Goal: Task Accomplishment & Management: Manage account settings

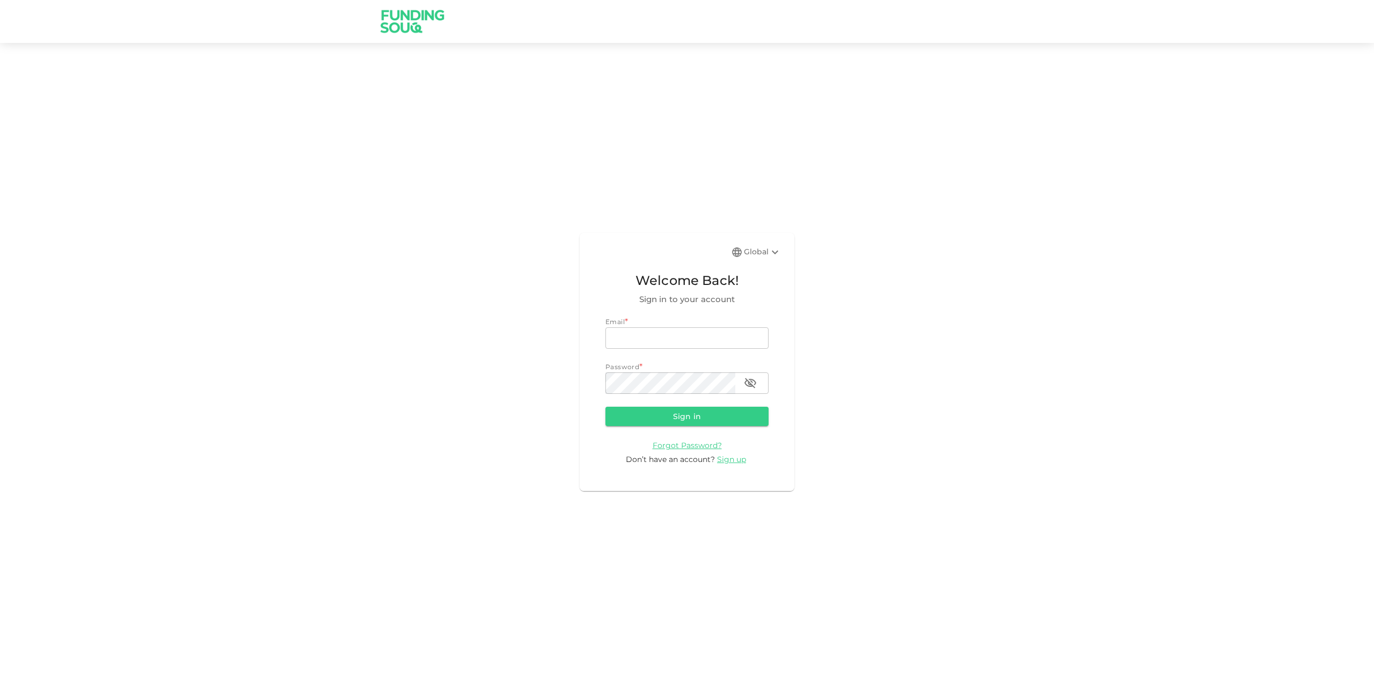
type input "[EMAIL_ADDRESS][DOMAIN_NAME]"
click at [710, 419] on button "Sign in" at bounding box center [686, 416] width 163 height 19
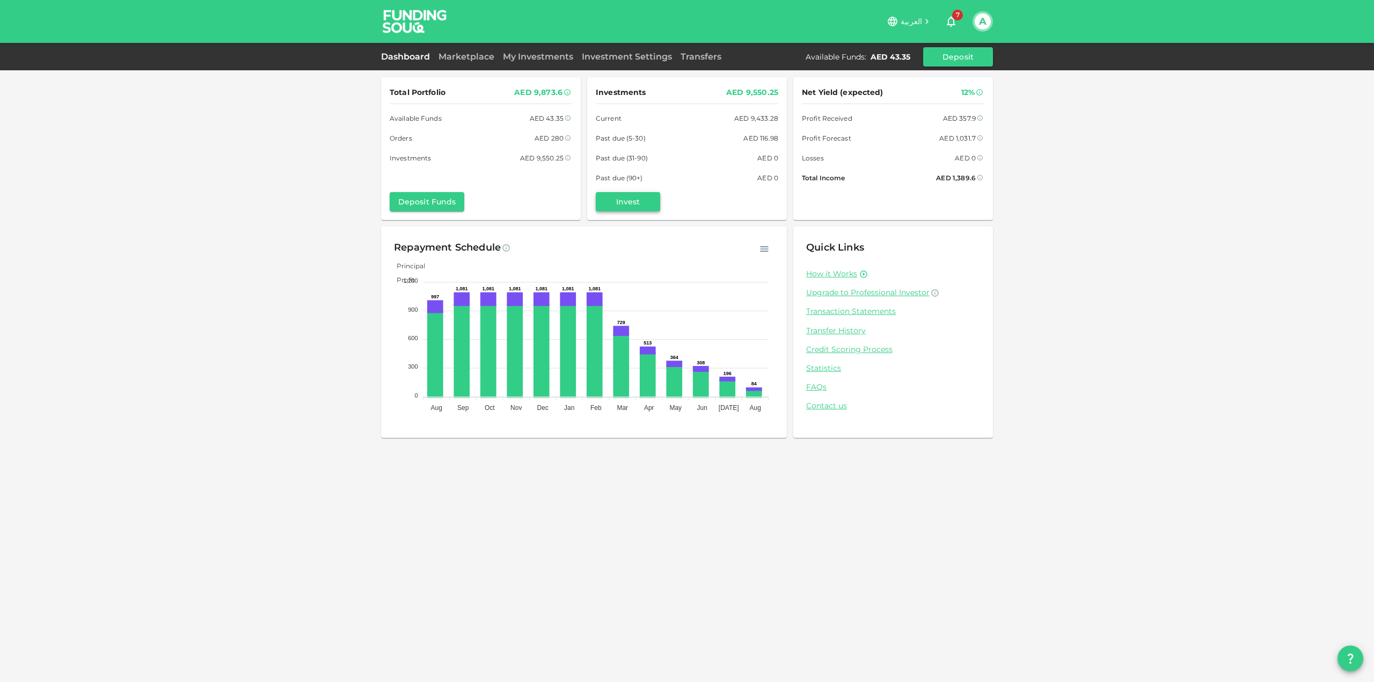
click at [625, 200] on button "Invest" at bounding box center [628, 201] width 64 height 19
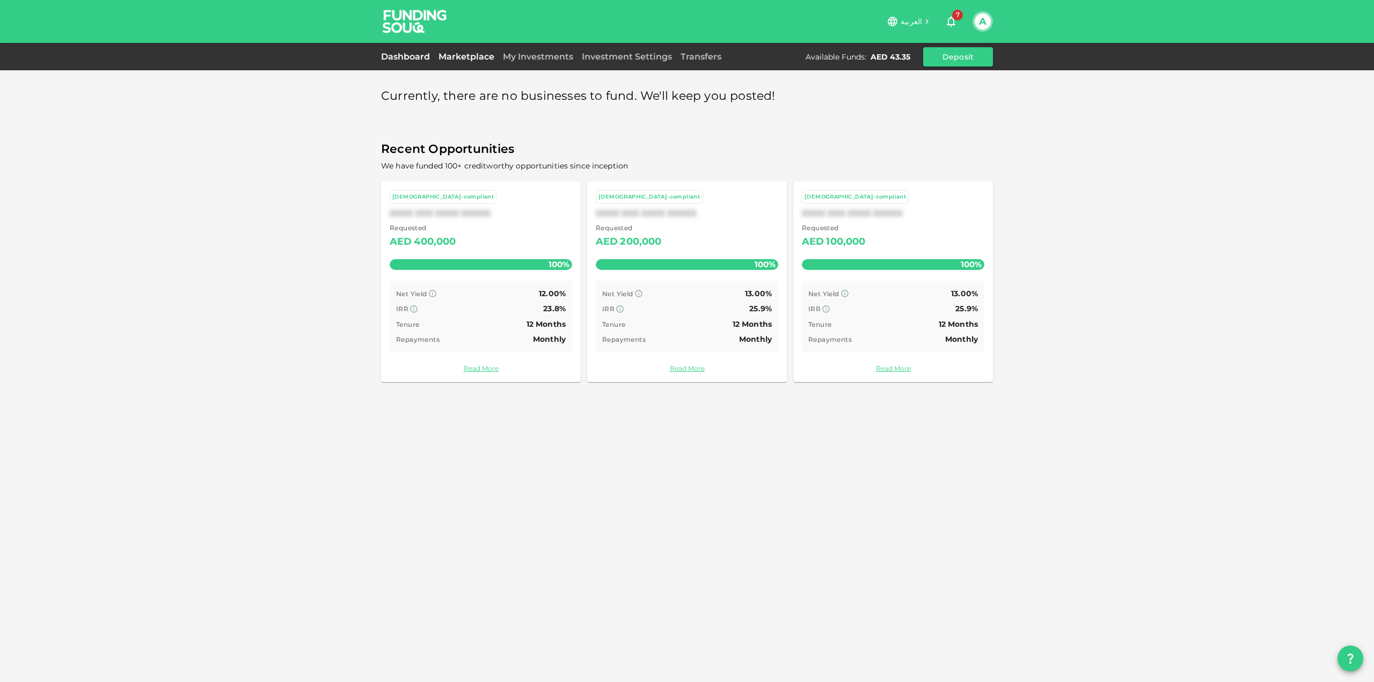
click at [402, 55] on link "Dashboard" at bounding box center [407, 57] width 53 height 10
